Goal: Task Accomplishment & Management: Manage account settings

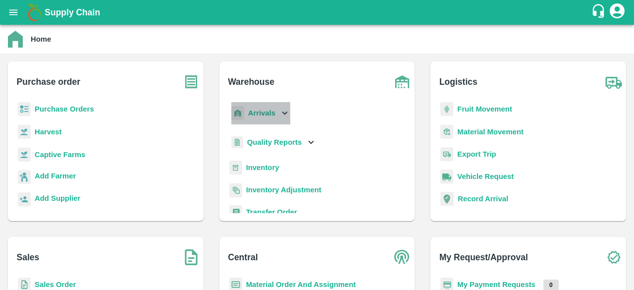
click at [285, 109] on icon at bounding box center [284, 112] width 11 height 11
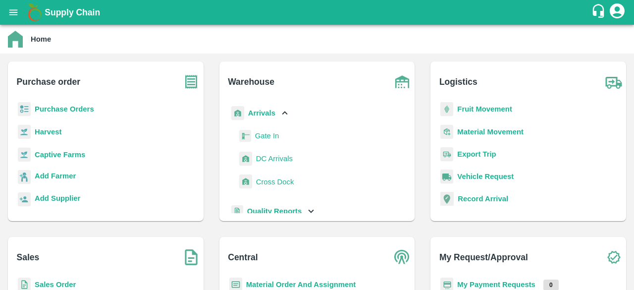
click at [272, 157] on span "DC Arrivals" at bounding box center [274, 158] width 37 height 11
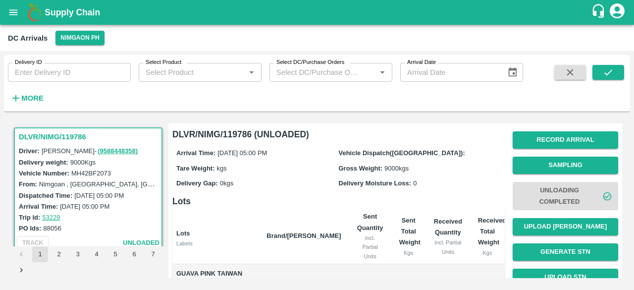
click at [32, 94] on strong "More" at bounding box center [32, 98] width 22 height 8
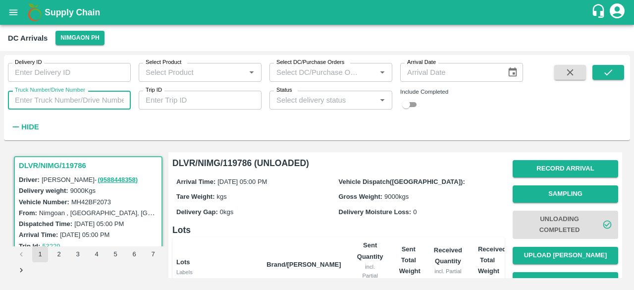
click at [63, 97] on input "Truck Number/Drive Number" at bounding box center [69, 100] width 123 height 19
type input "0105"
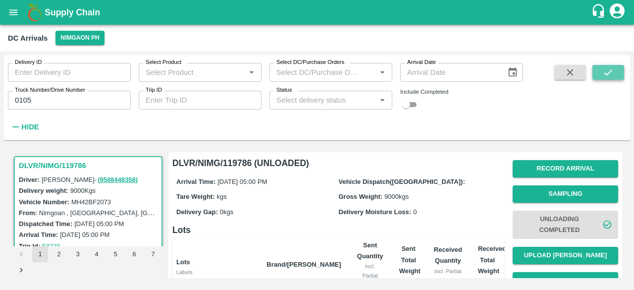
click at [609, 73] on icon "submit" at bounding box center [607, 72] width 11 height 11
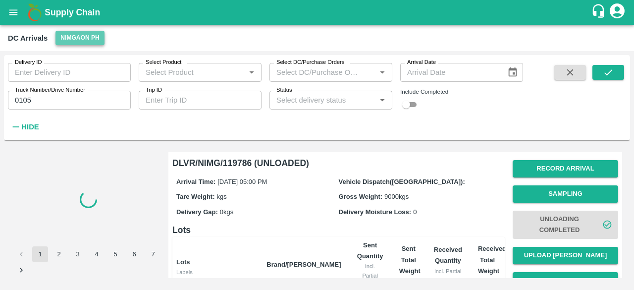
click at [71, 34] on button "Nimgaon PH" at bounding box center [79, 38] width 49 height 14
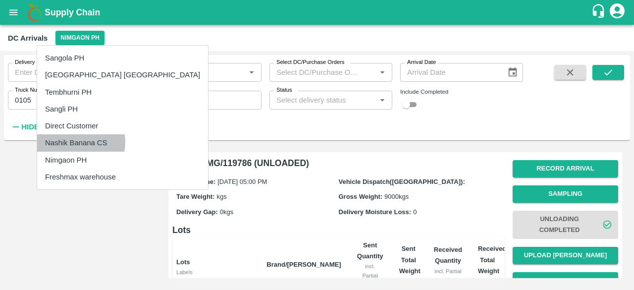
click at [80, 142] on li "Nashik Banana CS" at bounding box center [122, 142] width 171 height 17
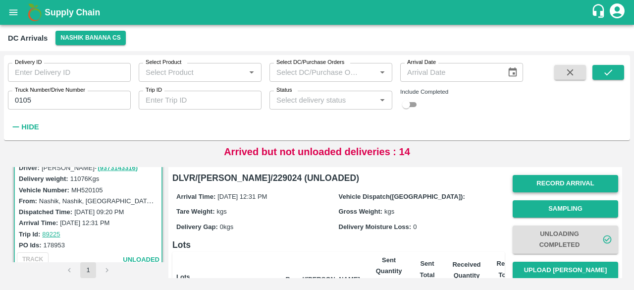
click at [567, 185] on button "Record Arrival" at bounding box center [564, 183] width 105 height 17
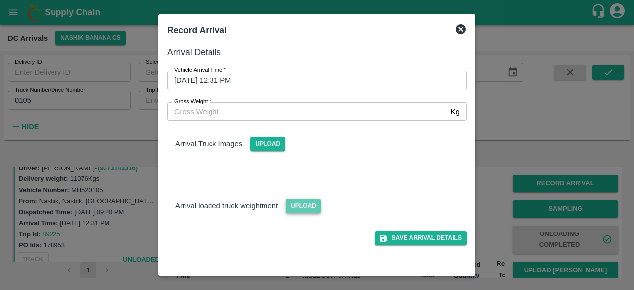
click at [301, 208] on span "Upload" at bounding box center [303, 206] width 35 height 14
click at [0, 0] on input "Upload" at bounding box center [0, 0] width 0 height 0
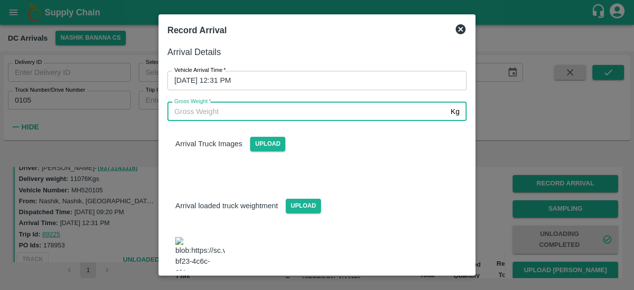
click at [273, 116] on input "Gross Weight   *" at bounding box center [306, 111] width 279 height 19
type input "18520"
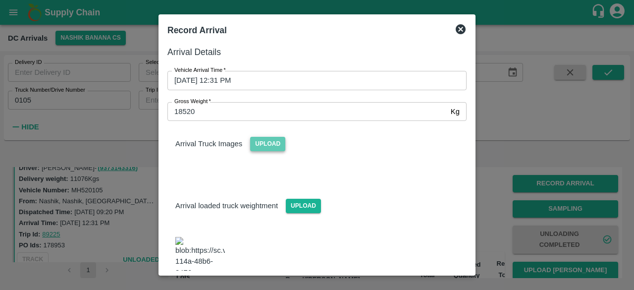
click at [266, 148] on span "Upload" at bounding box center [267, 144] width 35 height 14
click at [0, 0] on input "Upload" at bounding box center [0, 0] width 0 height 0
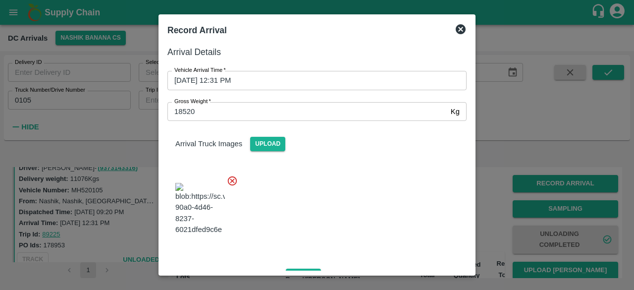
scroll to position [150, 0]
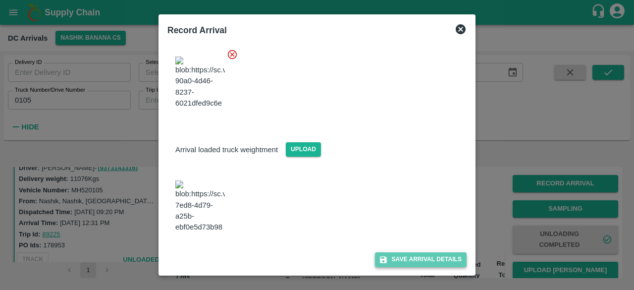
click at [426, 258] on button "Save Arrival Details" at bounding box center [421, 259] width 92 height 14
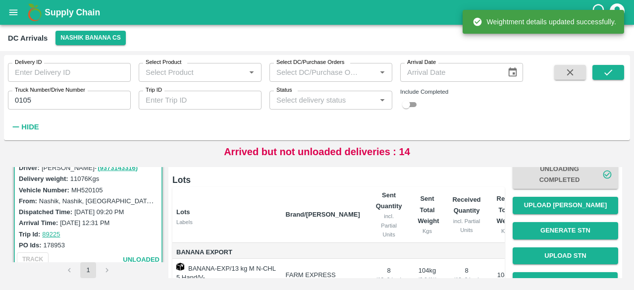
scroll to position [65, 0]
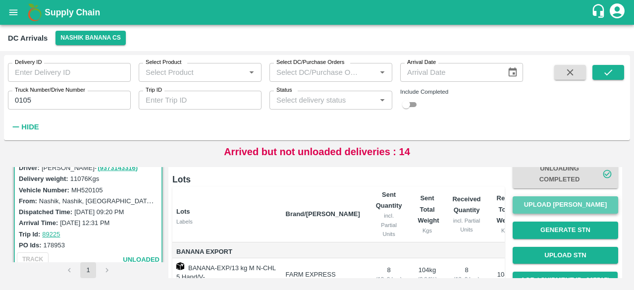
click at [563, 210] on button "Upload [PERSON_NAME]" at bounding box center [564, 204] width 105 height 17
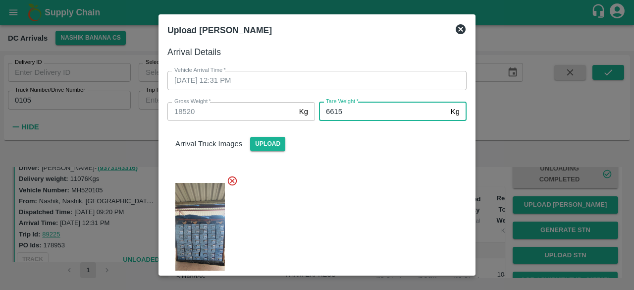
type input "6615"
click at [365, 170] on div at bounding box center [312, 235] width 307 height 136
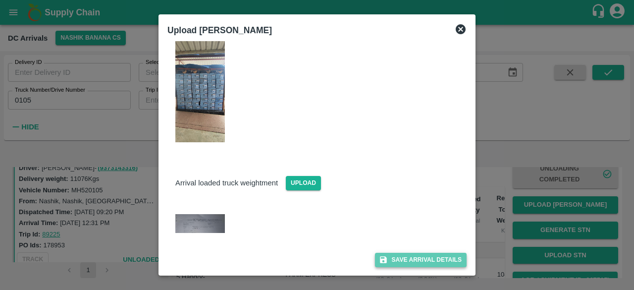
click at [408, 257] on button "Save Arrival Details" at bounding box center [421, 259] width 92 height 14
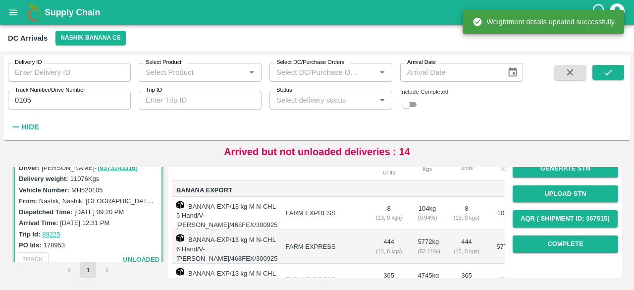
scroll to position [138, 0]
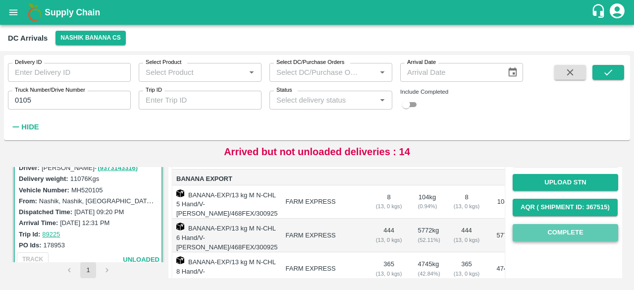
click at [549, 234] on button "Complete" at bounding box center [564, 232] width 105 height 17
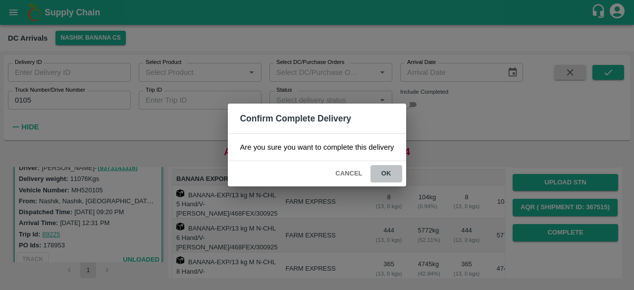
click at [385, 172] on button "ok" at bounding box center [386, 173] width 32 height 17
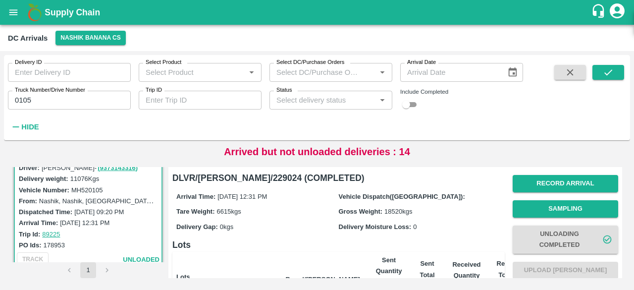
scroll to position [0, 0]
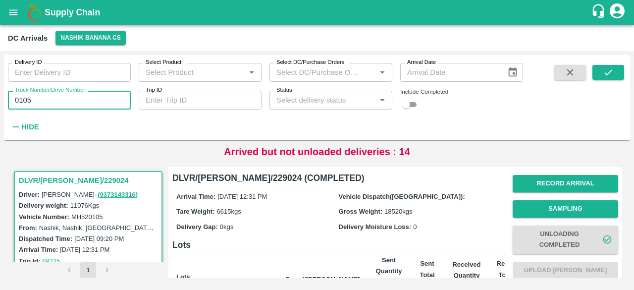
click at [25, 105] on input "0105" at bounding box center [69, 100] width 123 height 19
type input "0105"
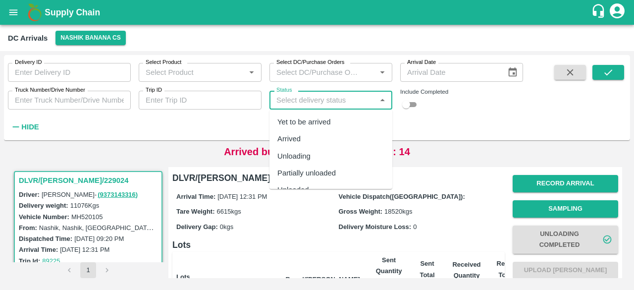
click at [307, 100] on input "Status" at bounding box center [322, 100] width 100 height 13
click at [307, 122] on div "Yet to be arrived" at bounding box center [303, 121] width 53 height 11
type input "Yet to be arrived"
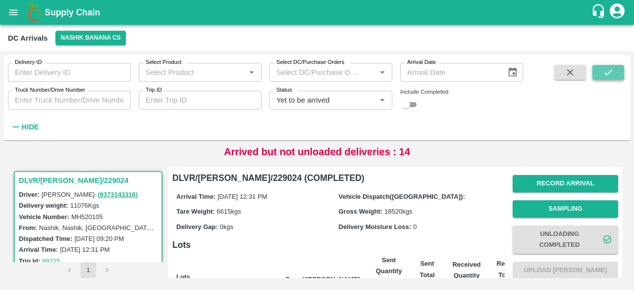
click at [611, 69] on icon "submit" at bounding box center [607, 72] width 11 height 11
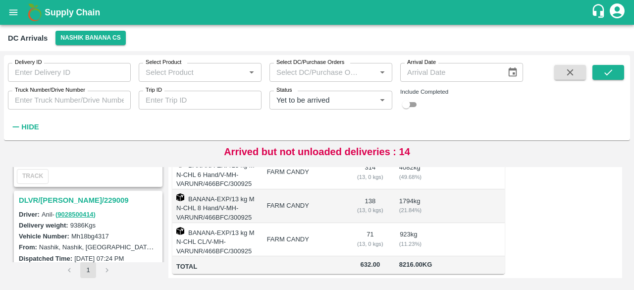
scroll to position [497, 0]
click at [72, 195] on h3 "DLVR/[PERSON_NAME]/229009" at bounding box center [90, 201] width 142 height 13
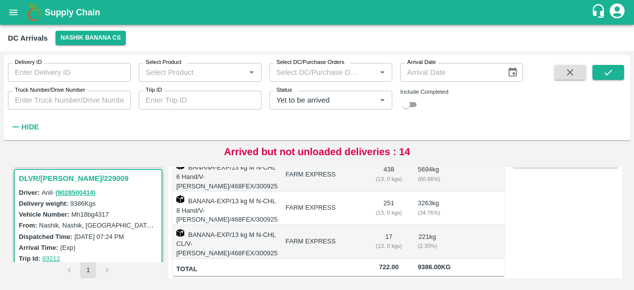
scroll to position [217, 0]
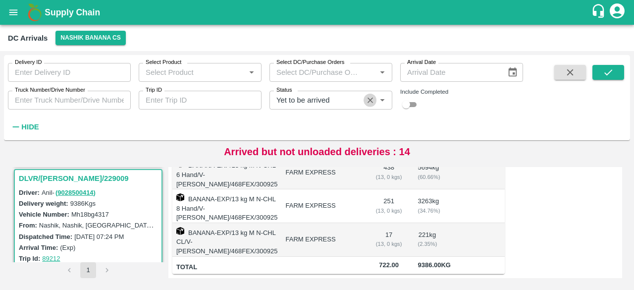
click at [370, 102] on icon "Clear" at bounding box center [369, 100] width 9 height 9
click at [413, 102] on input "checkbox" at bounding box center [406, 105] width 36 height 12
checkbox input "true"
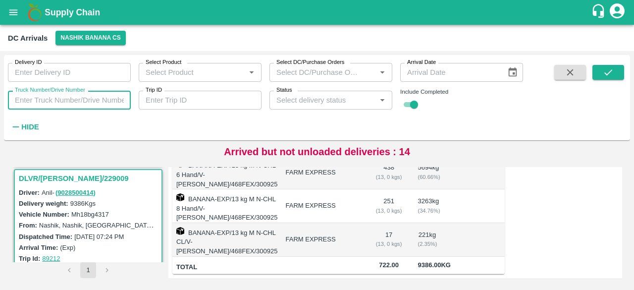
click at [70, 101] on input "Truck Number/Drive Number" at bounding box center [69, 100] width 123 height 19
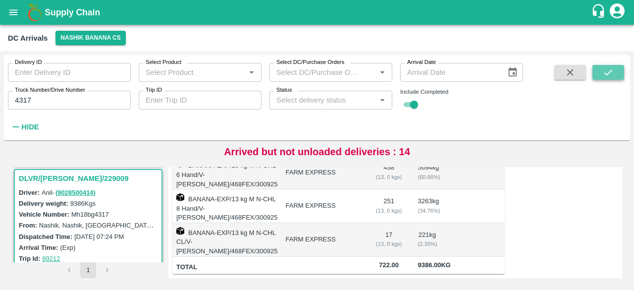
click at [609, 68] on icon "submit" at bounding box center [607, 72] width 11 height 11
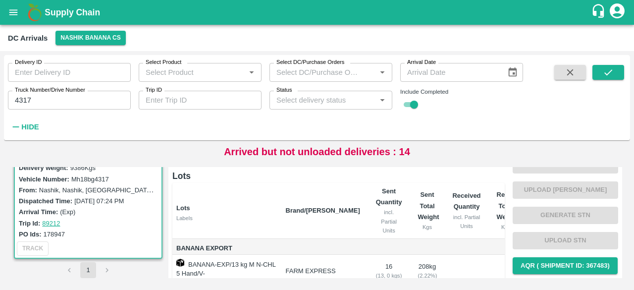
scroll to position [65, 0]
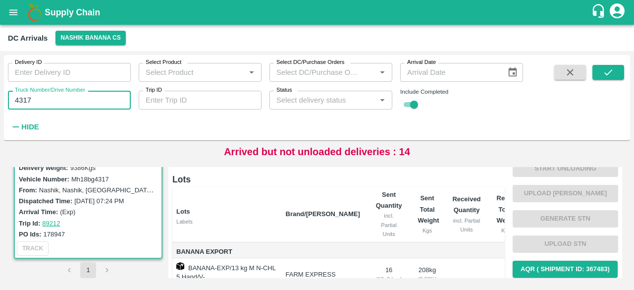
click at [17, 100] on input "4317" at bounding box center [69, 100] width 123 height 19
type input "4317"
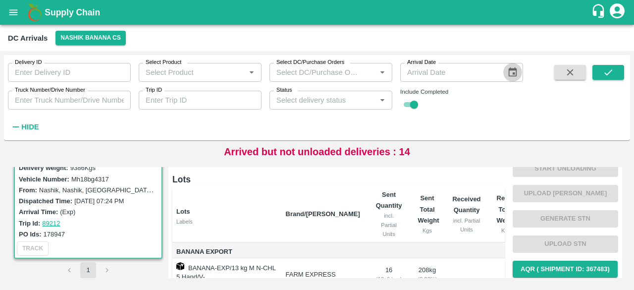
click at [512, 78] on icon "Choose date" at bounding box center [512, 72] width 11 height 11
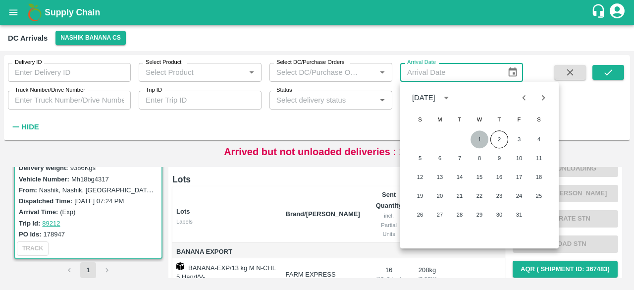
click at [480, 140] on button "1" at bounding box center [479, 139] width 18 height 18
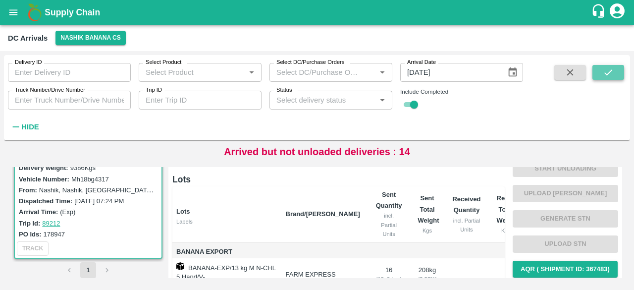
click at [606, 74] on icon "submit" at bounding box center [608, 72] width 8 height 6
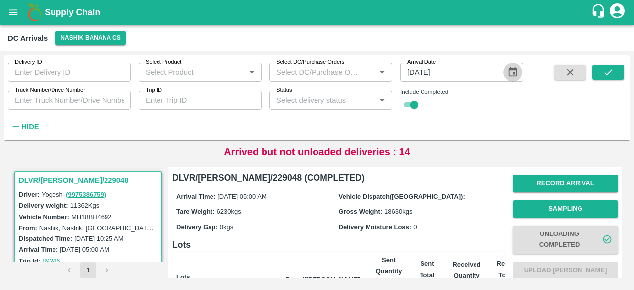
click at [515, 74] on icon "Choose date, selected date is Oct 1, 2025" at bounding box center [512, 72] width 11 height 11
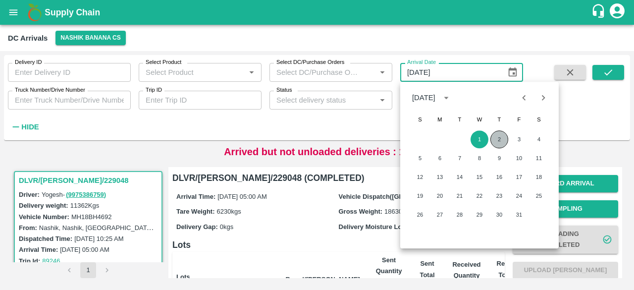
click at [502, 141] on button "2" at bounding box center [499, 139] width 18 height 18
type input "[DATE]"
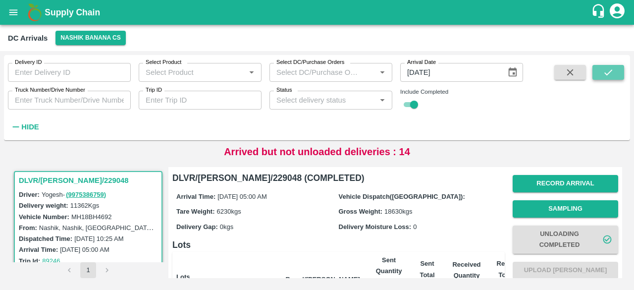
click at [603, 73] on icon "submit" at bounding box center [607, 72] width 11 height 11
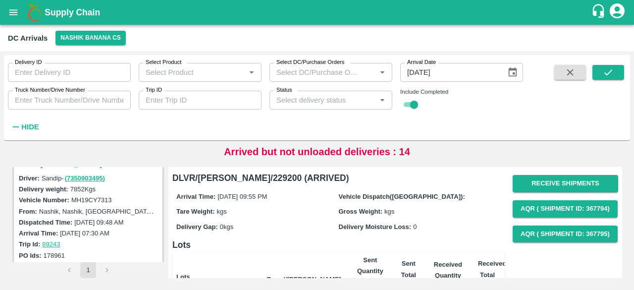
scroll to position [916, 0]
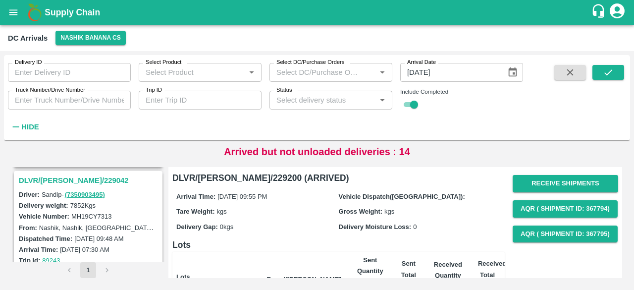
click at [79, 178] on h3 "DLVR/[PERSON_NAME]/229042" at bounding box center [90, 180] width 142 height 13
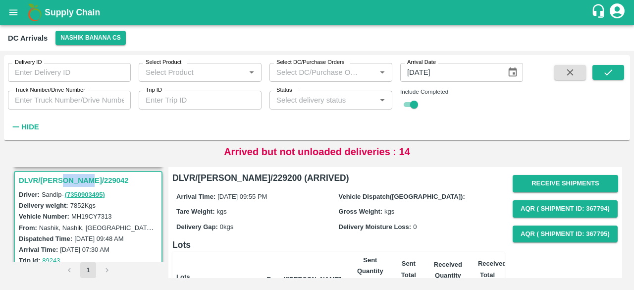
click at [79, 178] on h3 "DLVR/[PERSON_NAME]/229042" at bounding box center [90, 180] width 142 height 13
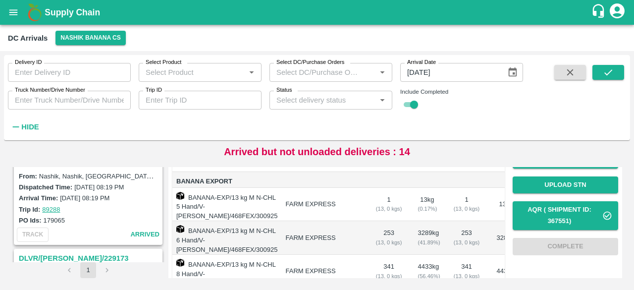
scroll to position [137, 0]
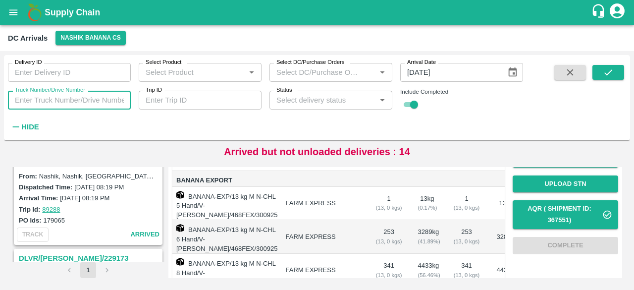
click at [73, 97] on input "Truck Number/Drive Number" at bounding box center [69, 100] width 123 height 19
type input "4317"
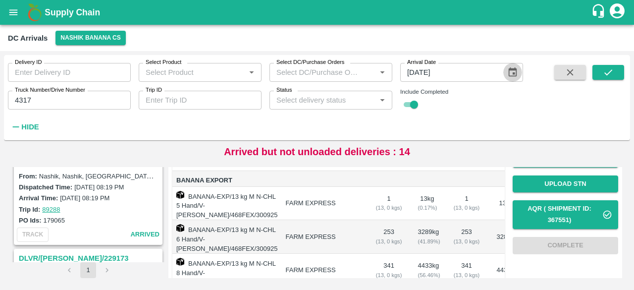
click at [509, 71] on icon "Choose date, selected date is Oct 2, 2025" at bounding box center [512, 72] width 11 height 11
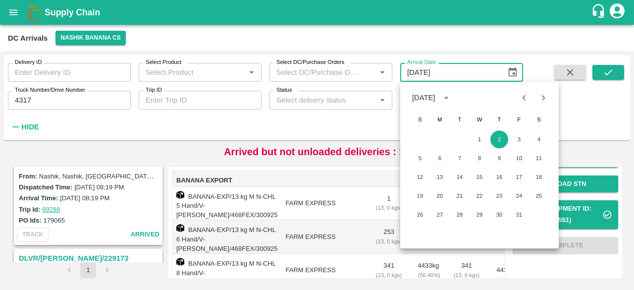
click at [421, 74] on input "[DATE]" at bounding box center [449, 72] width 99 height 19
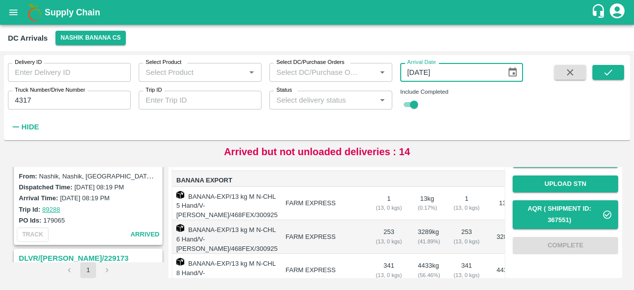
click at [421, 74] on input "[DATE]" at bounding box center [449, 72] width 99 height 19
type input "DD/MM/YYYY"
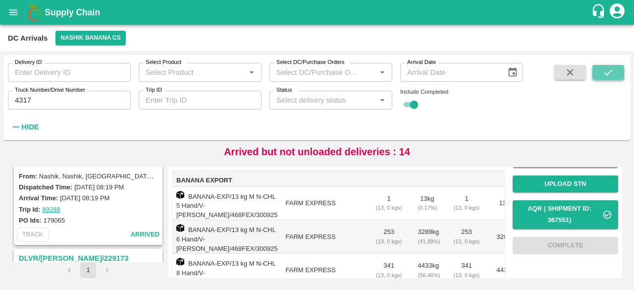
click at [611, 76] on icon "submit" at bounding box center [607, 72] width 11 height 11
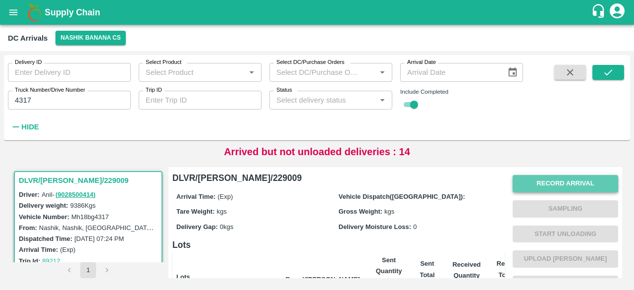
click at [549, 189] on button "Record Arrival" at bounding box center [564, 183] width 105 height 17
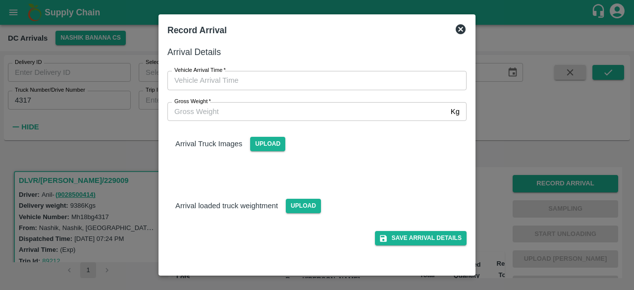
type input "DD/MM/YYYY hh:mm aa"
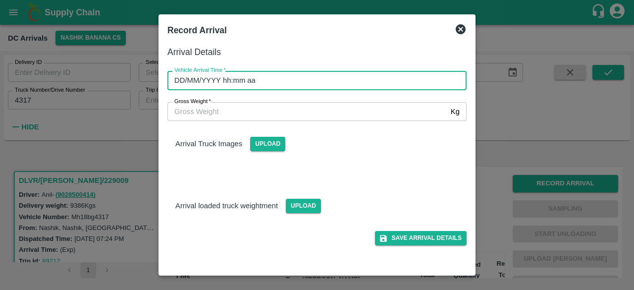
click at [375, 84] on input "DD/MM/YYYY hh:mm aa" at bounding box center [313, 80] width 292 height 19
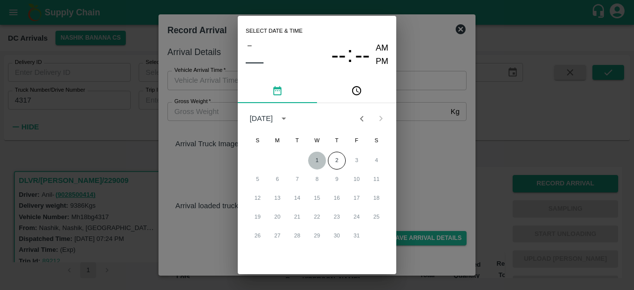
click at [315, 161] on button "1" at bounding box center [317, 160] width 18 height 18
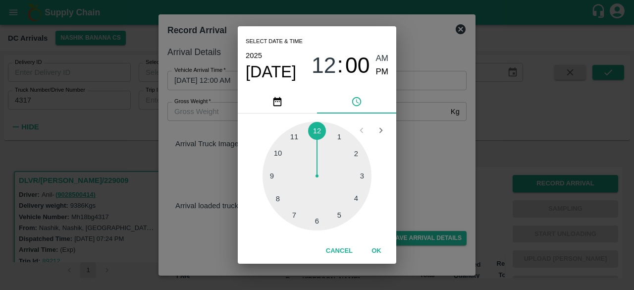
click at [277, 199] on div at bounding box center [316, 175] width 109 height 109
click at [318, 223] on div at bounding box center [316, 175] width 109 height 109
type input "[DATE] 08:30 AM"
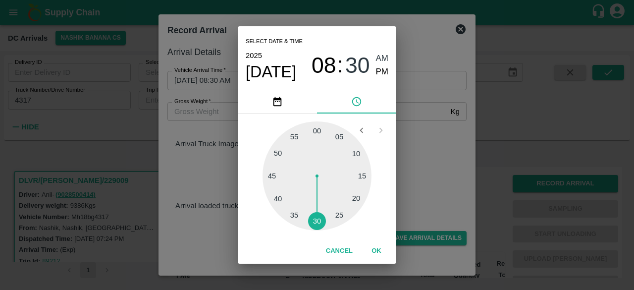
click at [424, 177] on div "Select date & time [DATE] 08 : 30 AM PM 05 10 15 20 25 30 35 40 45 50 55 00 Can…" at bounding box center [317, 145] width 634 height 290
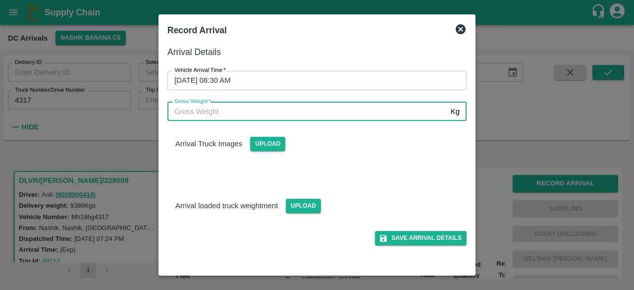
click at [214, 106] on input "Gross Weight   *" at bounding box center [306, 111] width 279 height 19
type input "16540"
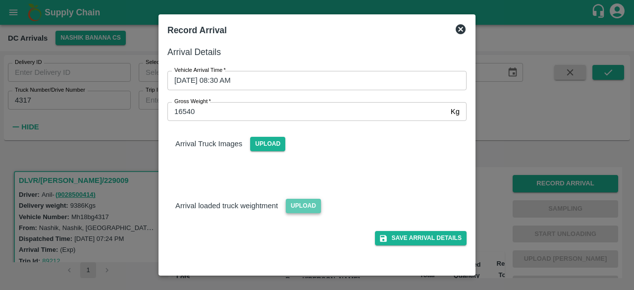
click at [296, 201] on span "Upload" at bounding box center [303, 206] width 35 height 14
click at [0, 0] on input "Upload" at bounding box center [0, 0] width 0 height 0
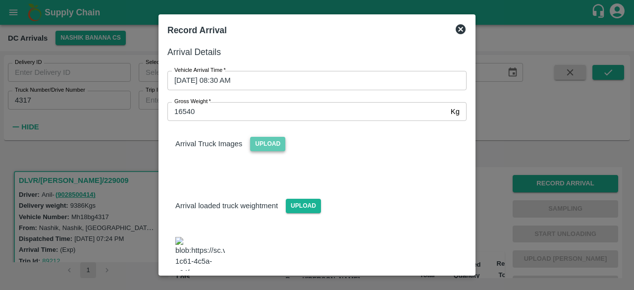
click at [270, 146] on span "Upload" at bounding box center [267, 144] width 35 height 14
click at [0, 0] on input "Upload" at bounding box center [0, 0] width 0 height 0
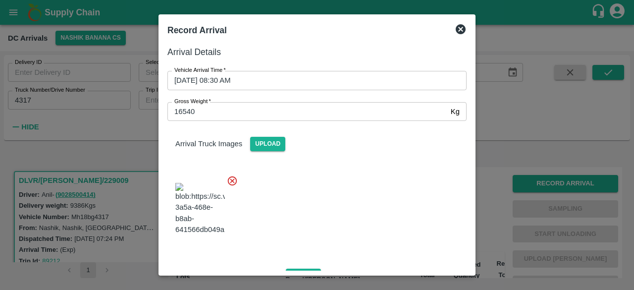
scroll to position [152, 0]
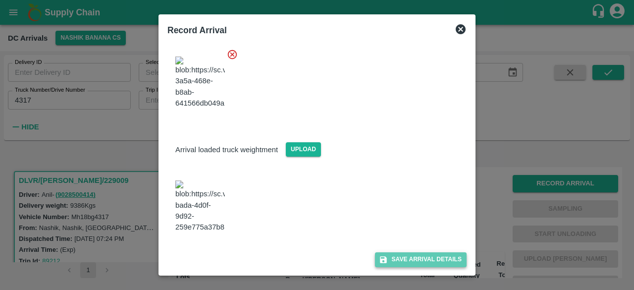
click at [415, 254] on button "Save Arrival Details" at bounding box center [421, 259] width 92 height 14
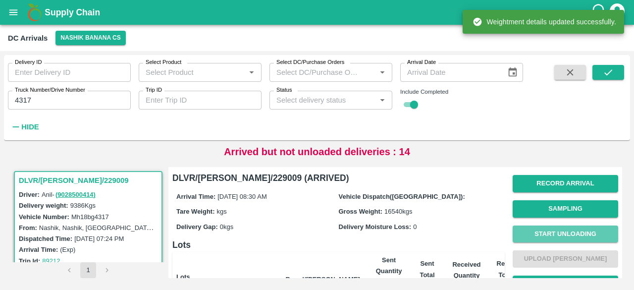
click at [561, 236] on button "Start Unloading" at bounding box center [564, 233] width 105 height 17
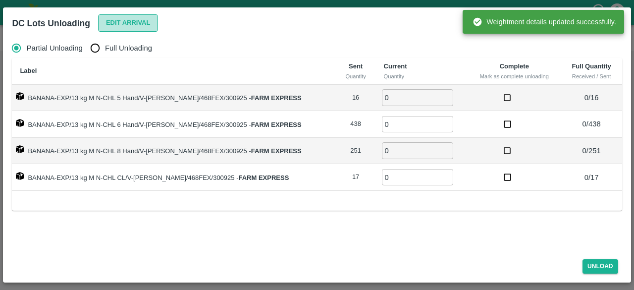
click at [121, 24] on button "Edit Arrival" at bounding box center [128, 22] width 60 height 17
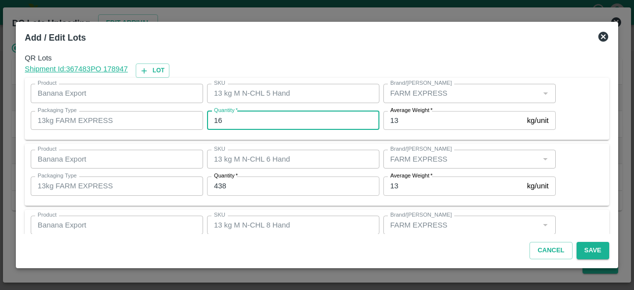
click at [218, 119] on input "16" at bounding box center [293, 120] width 172 height 19
type input "11"
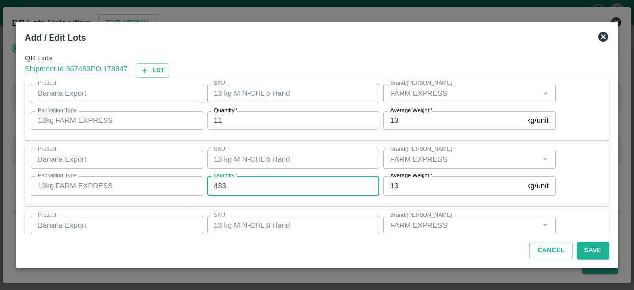
type input "433"
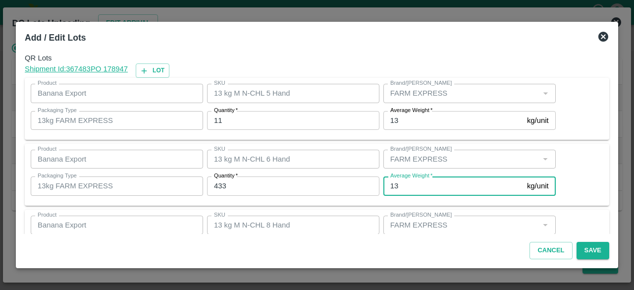
scroll to position [110, 0]
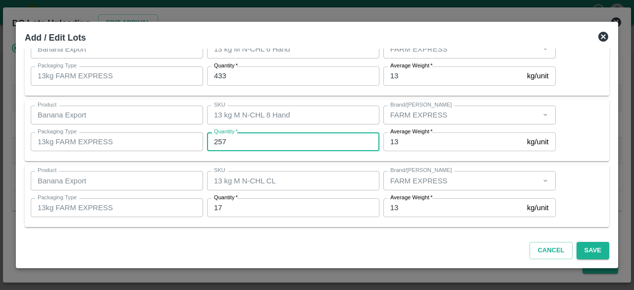
type input "257"
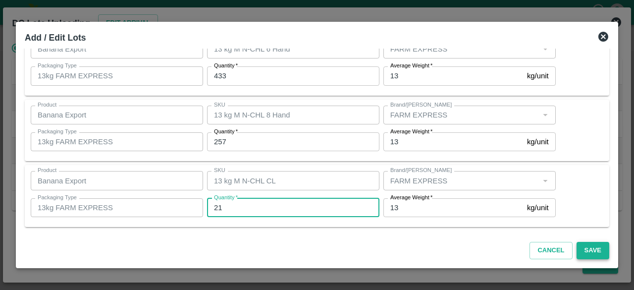
type input "21"
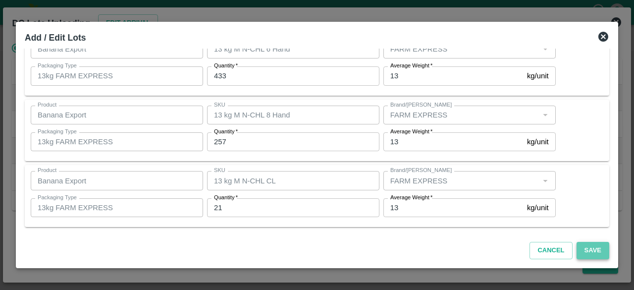
click at [588, 247] on button "Save" at bounding box center [592, 250] width 33 height 17
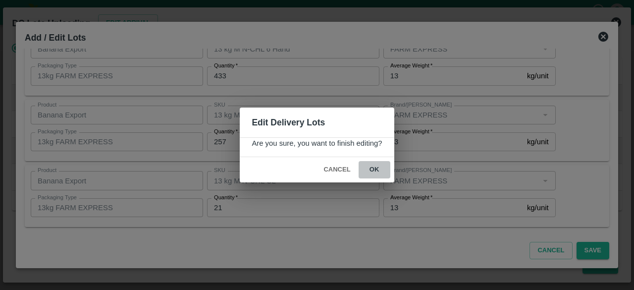
click at [371, 169] on button "ok" at bounding box center [374, 169] width 32 height 17
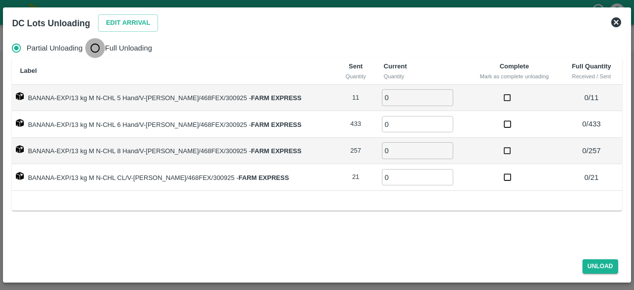
click at [99, 49] on input "Full Unloading" at bounding box center [95, 48] width 20 height 20
radio input "true"
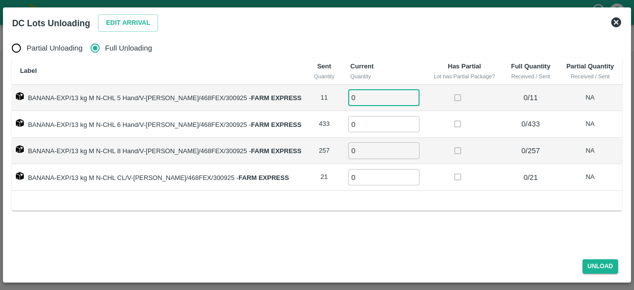
click at [372, 99] on input "0" at bounding box center [383, 97] width 71 height 16
type input "11"
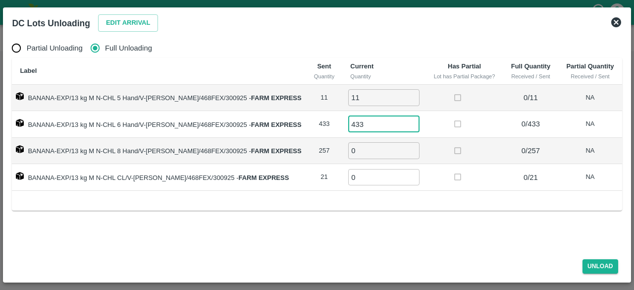
type input "433"
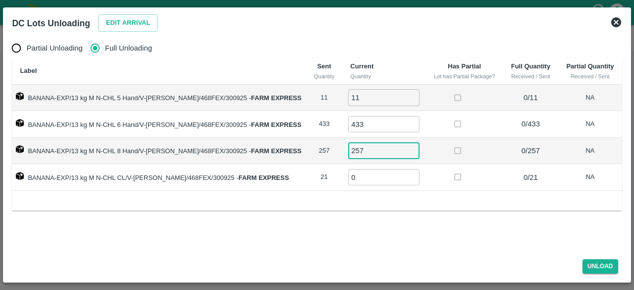
type input "257"
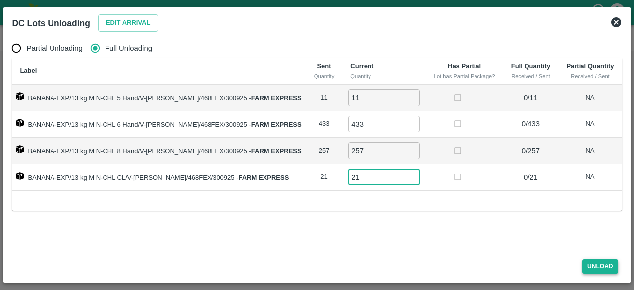
type input "21"
click at [589, 264] on button "Unload" at bounding box center [600, 266] width 36 height 14
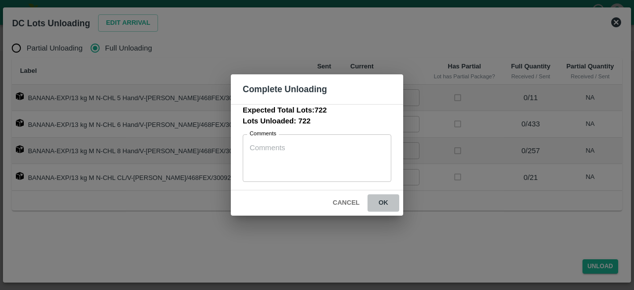
click at [380, 200] on button "ok" at bounding box center [383, 202] width 32 height 17
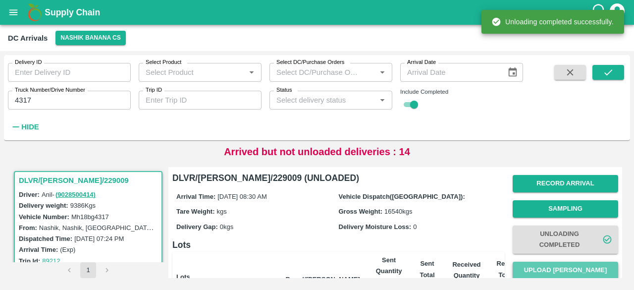
click at [557, 269] on button "Upload [PERSON_NAME]" at bounding box center [564, 269] width 105 height 17
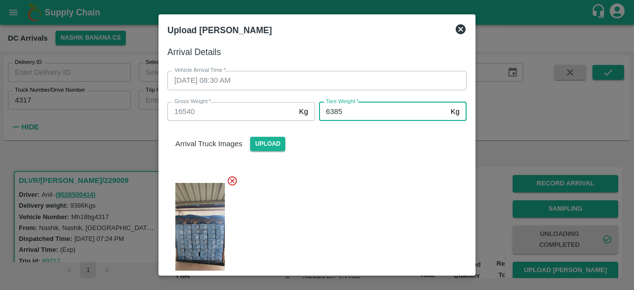
type input "6385"
click at [382, 163] on div "Arrival Truck Images Upload" at bounding box center [312, 212] width 307 height 198
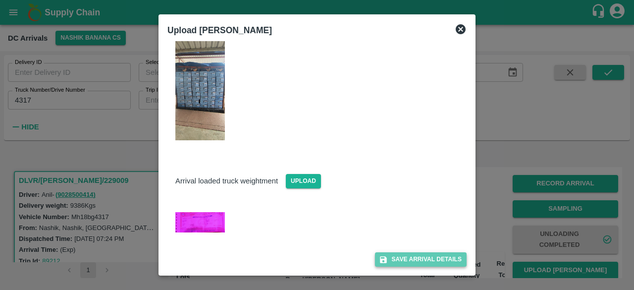
click at [413, 258] on button "Save Arrival Details" at bounding box center [421, 259] width 92 height 14
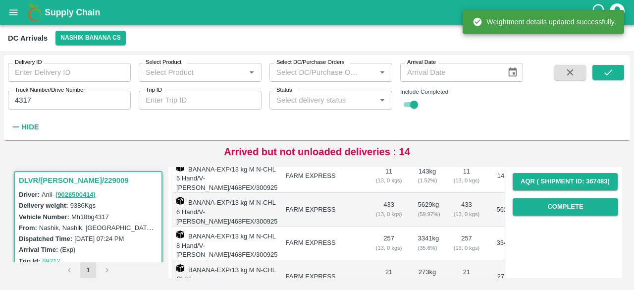
scroll to position [183, 0]
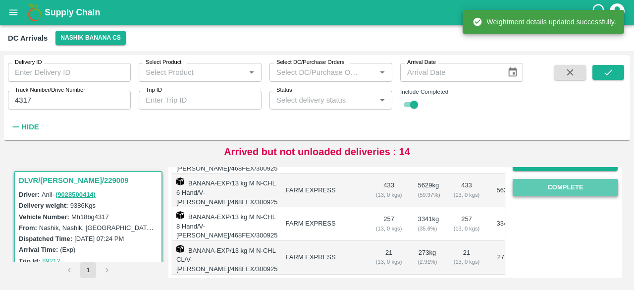
click at [559, 188] on button "Complete" at bounding box center [564, 187] width 105 height 17
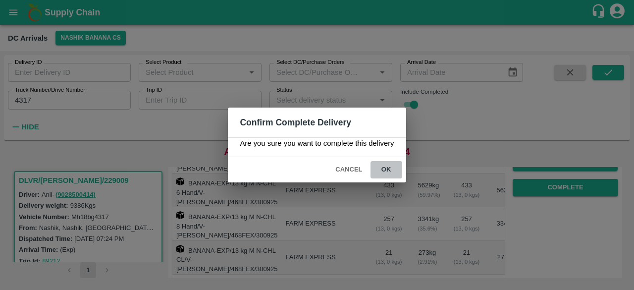
click at [385, 167] on button "ok" at bounding box center [386, 169] width 32 height 17
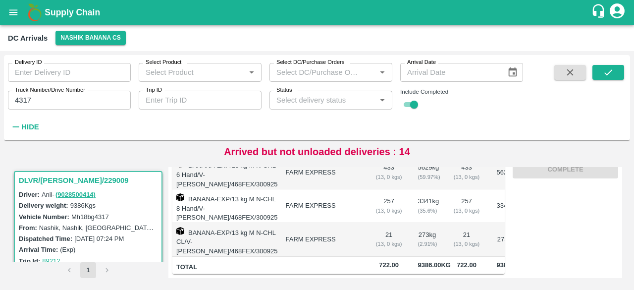
scroll to position [215, 0]
click at [604, 71] on icon "submit" at bounding box center [607, 72] width 11 height 11
